Goal: Information Seeking & Learning: Learn about a topic

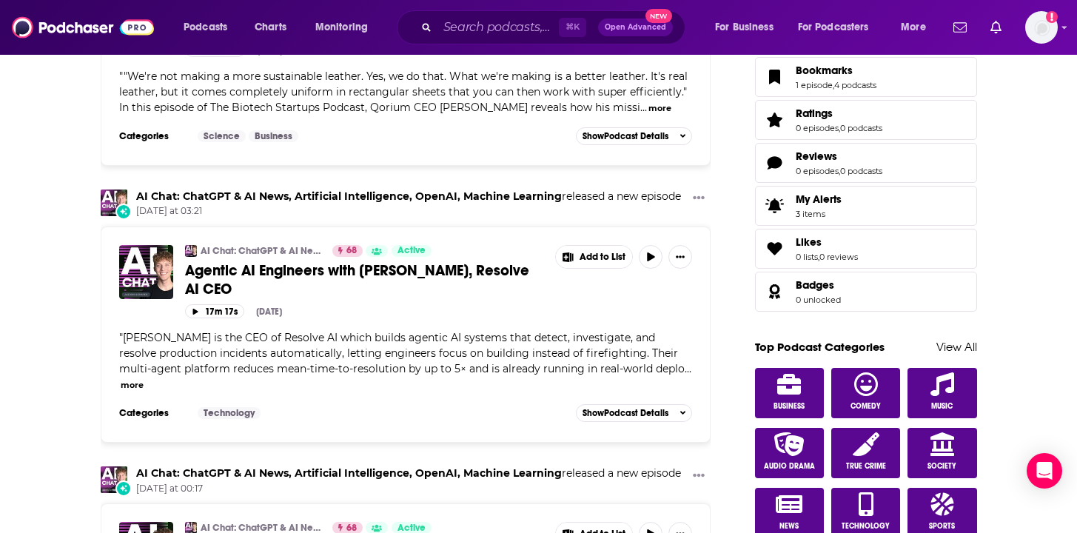
scroll to position [575, 0]
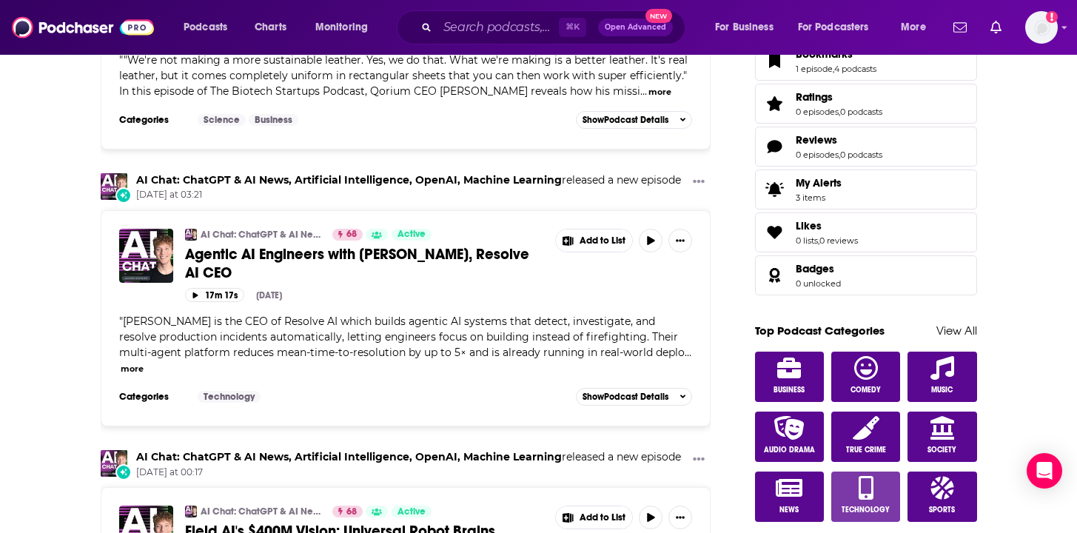
click at [880, 485] on link "Technology" at bounding box center [866, 497] width 70 height 50
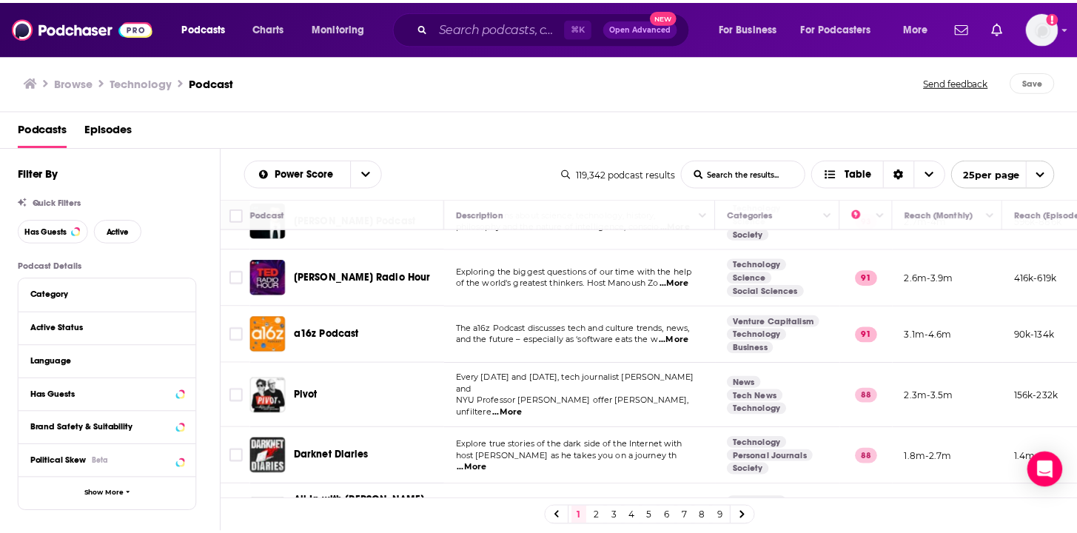
scroll to position [153, 0]
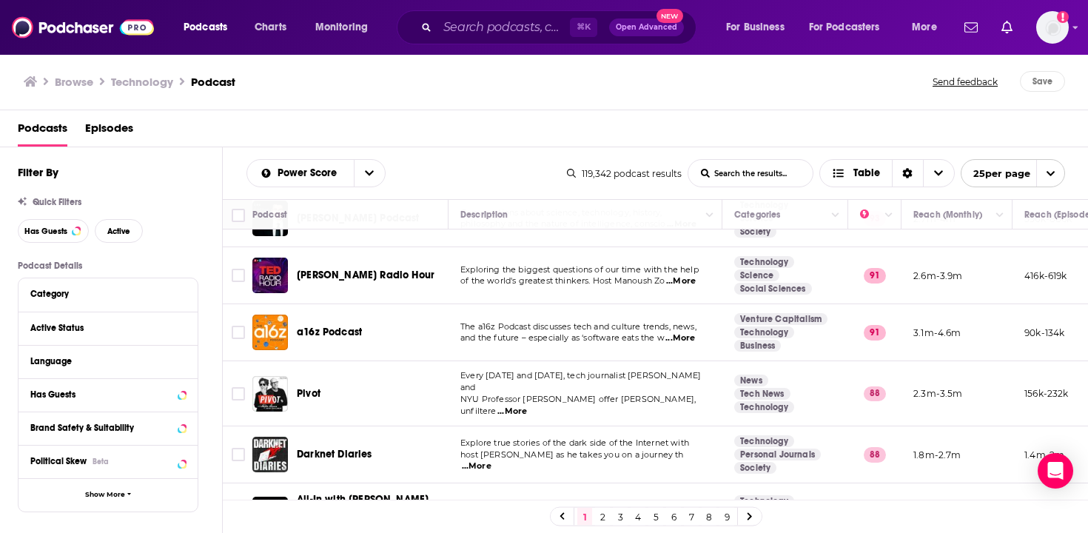
click at [692, 335] on span "...More" at bounding box center [681, 338] width 30 height 12
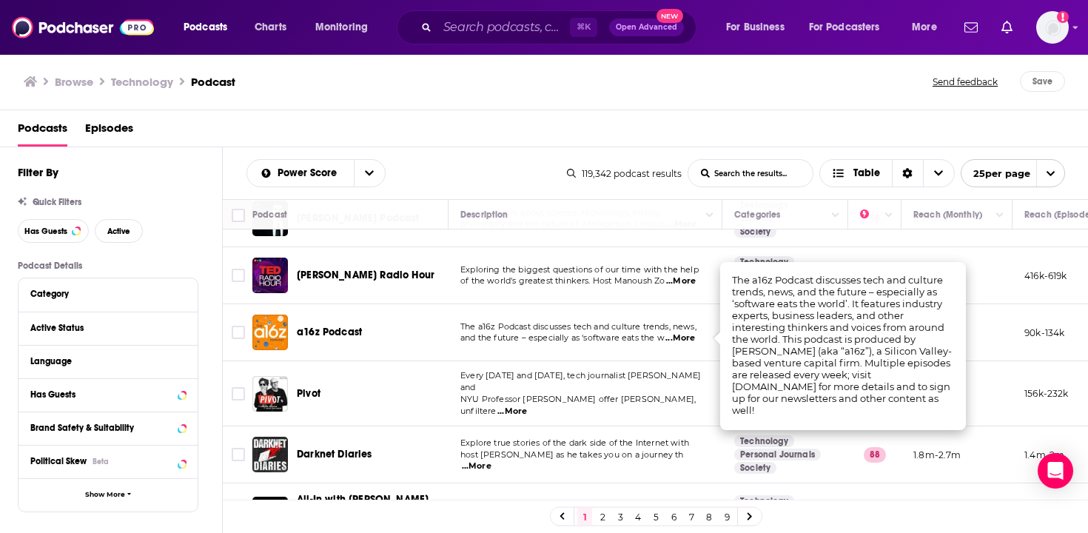
click at [691, 337] on span "...More" at bounding box center [681, 338] width 30 height 12
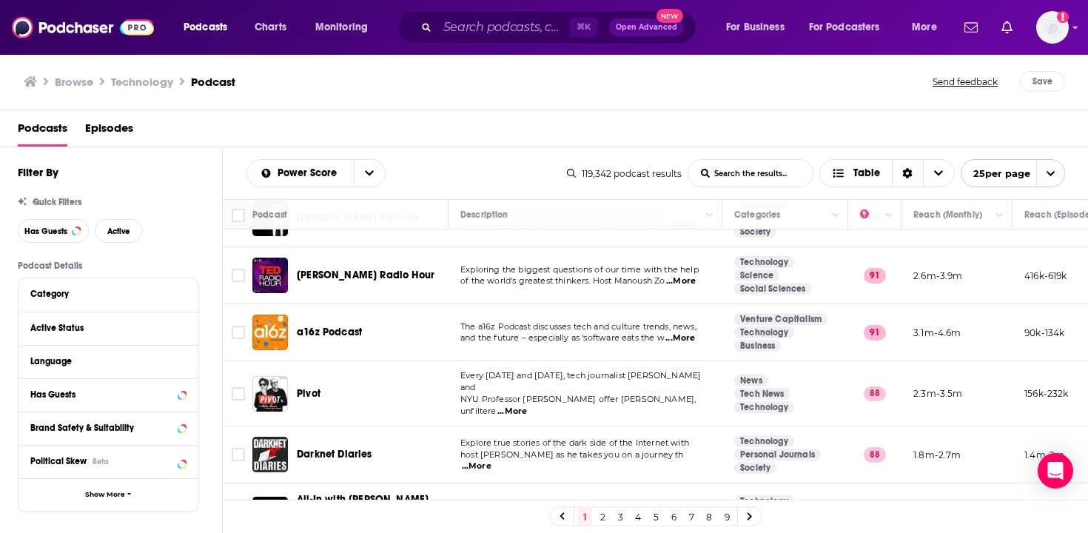
click at [338, 328] on div "Podcasts Charts Monitoring ⌘ K Open Advanced New For Business For Podcasters Mo…" at bounding box center [544, 266] width 1088 height 533
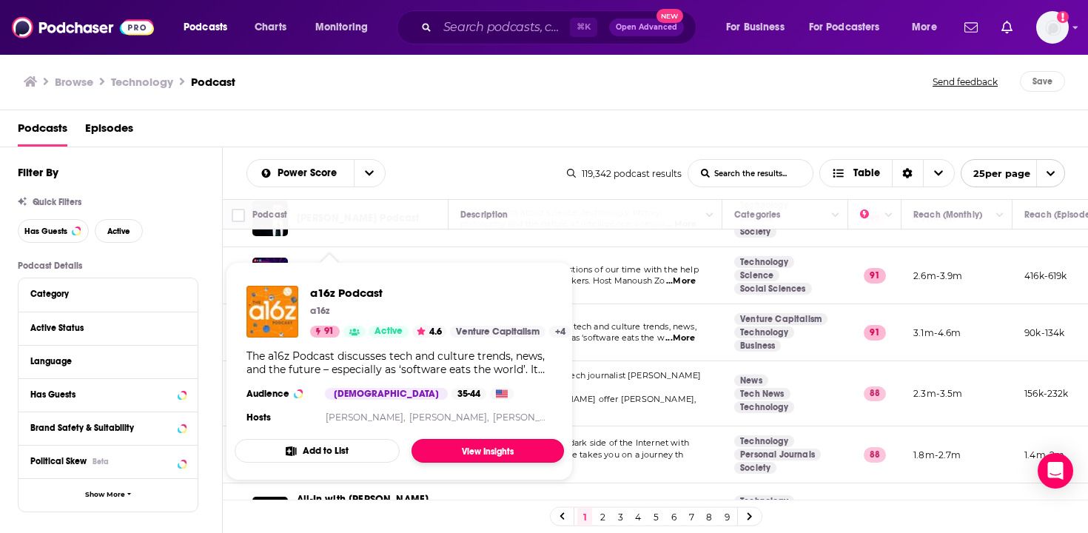
click at [492, 449] on link "View Insights" at bounding box center [488, 451] width 153 height 24
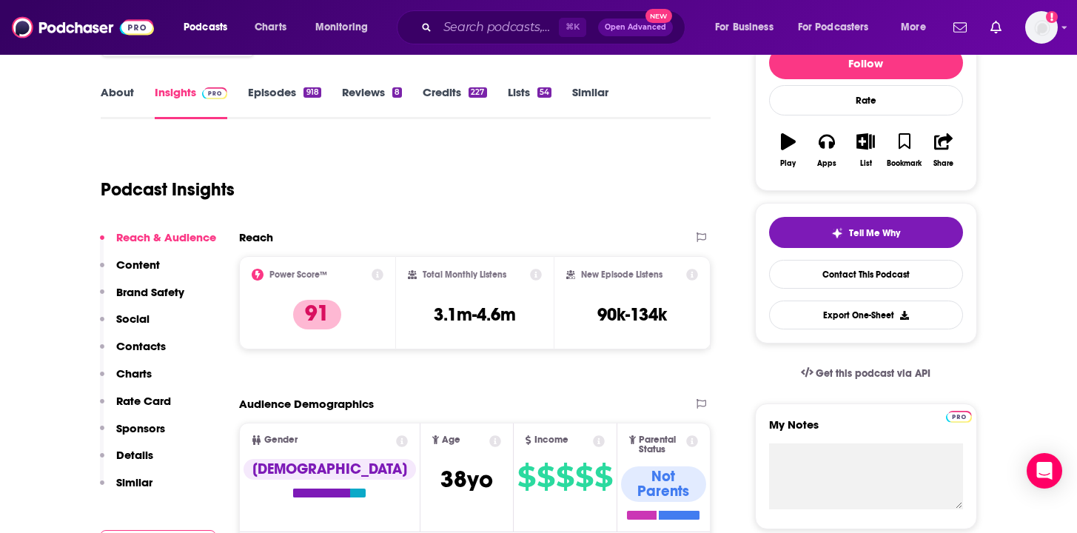
scroll to position [156, 0]
